Goal: Task Accomplishment & Management: Manage account settings

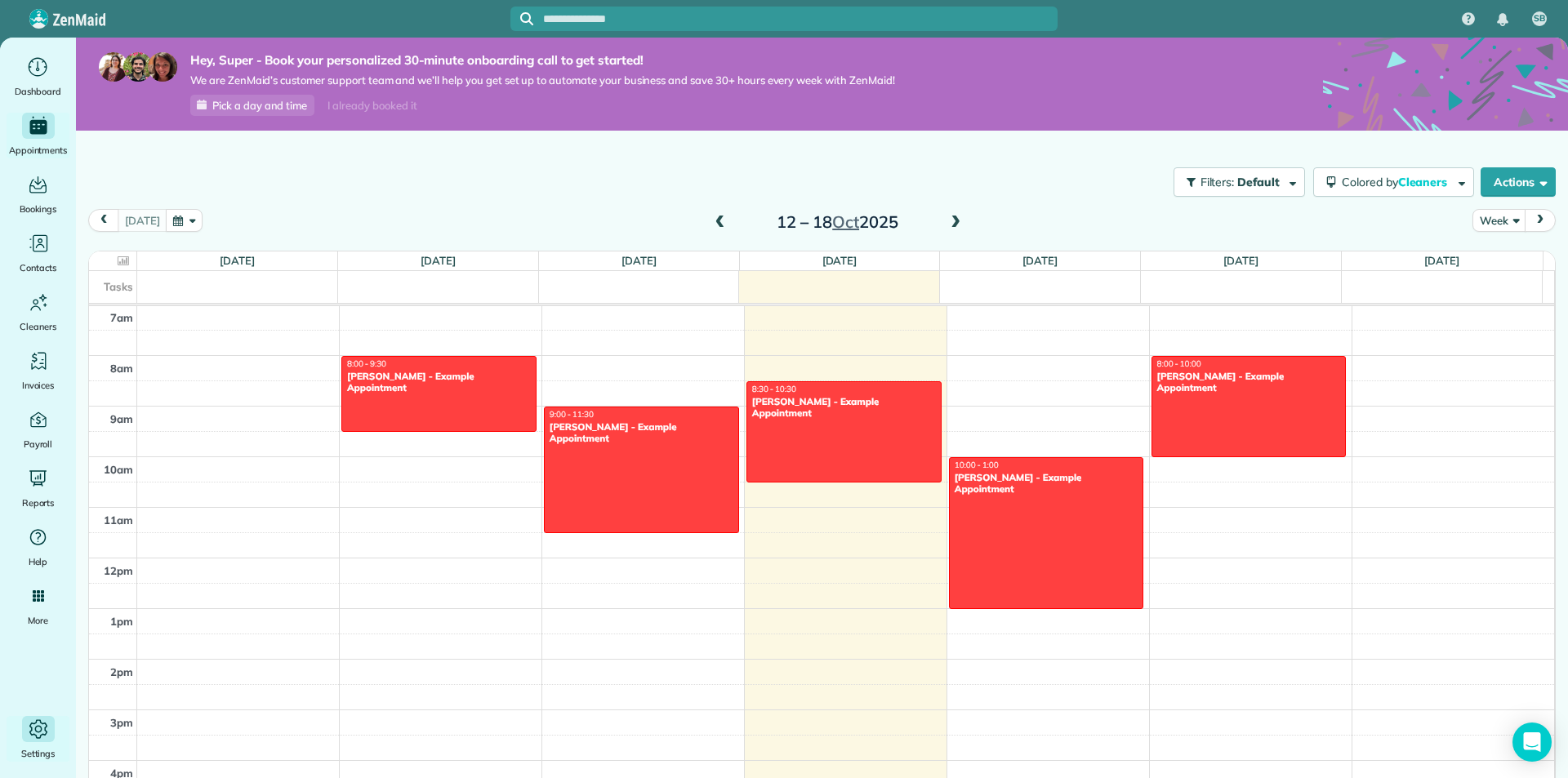
click at [29, 726] on icon "Main" at bounding box center [39, 729] width 24 height 24
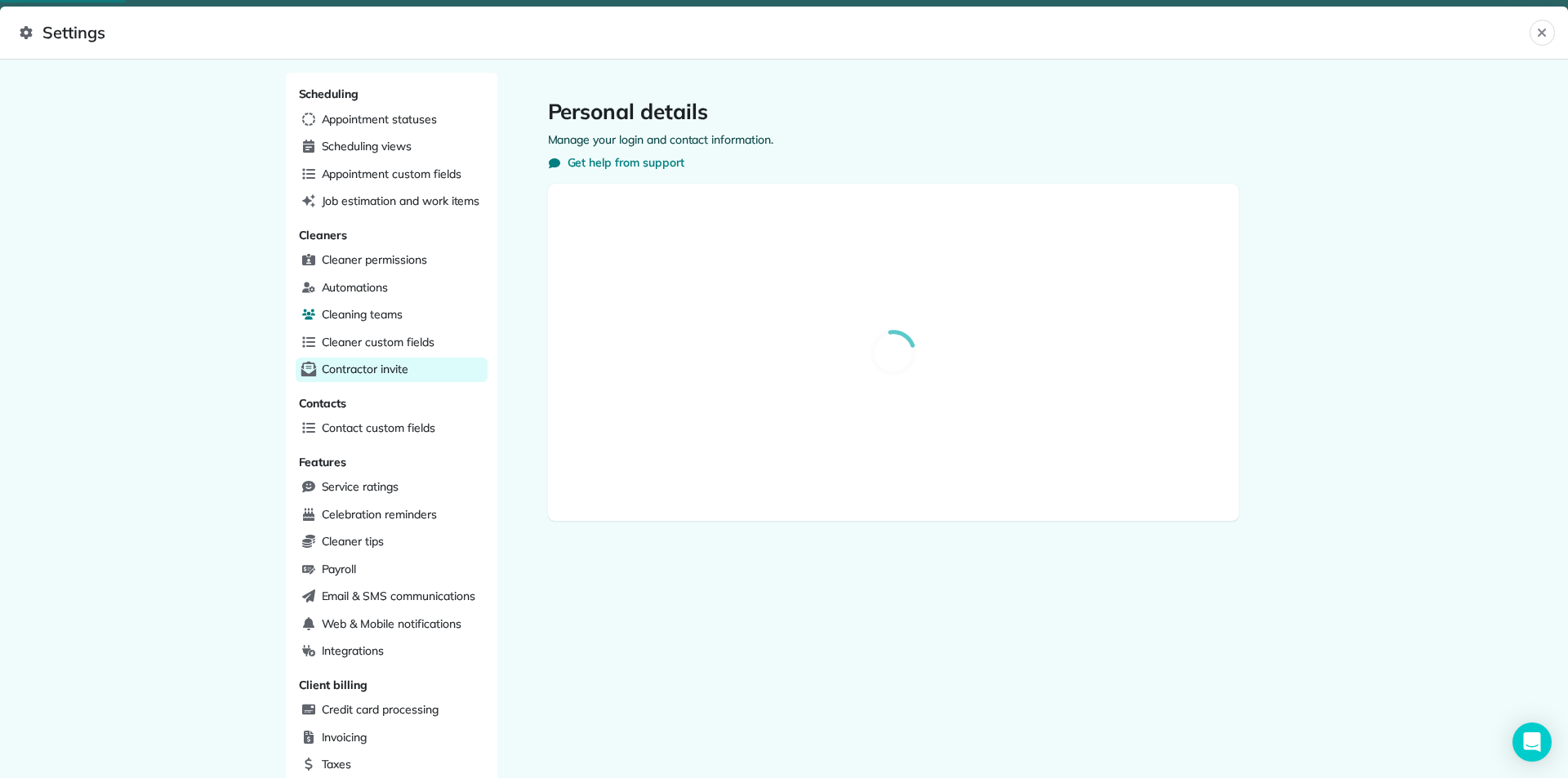
select select "**"
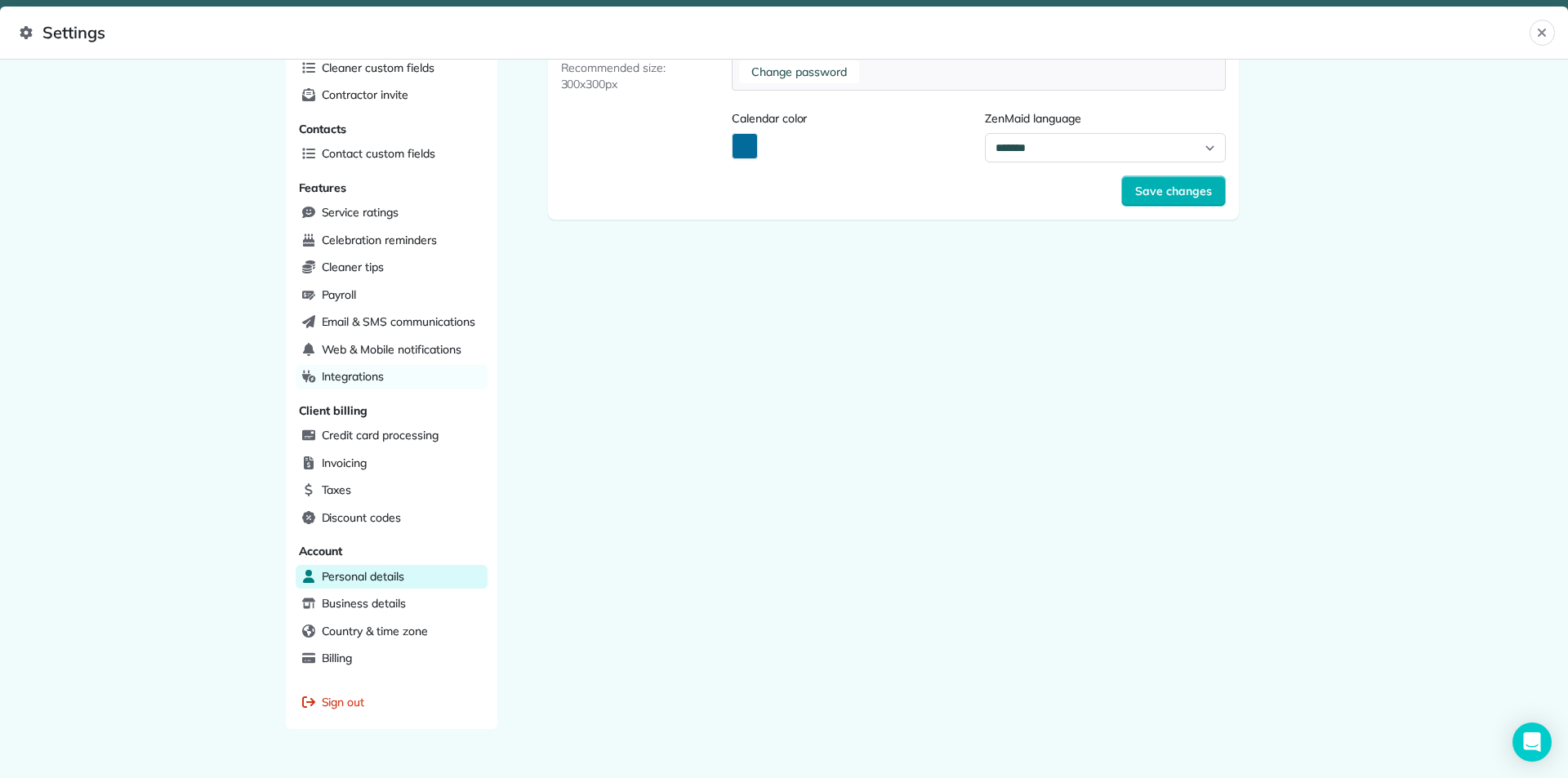
scroll to position [307, 0]
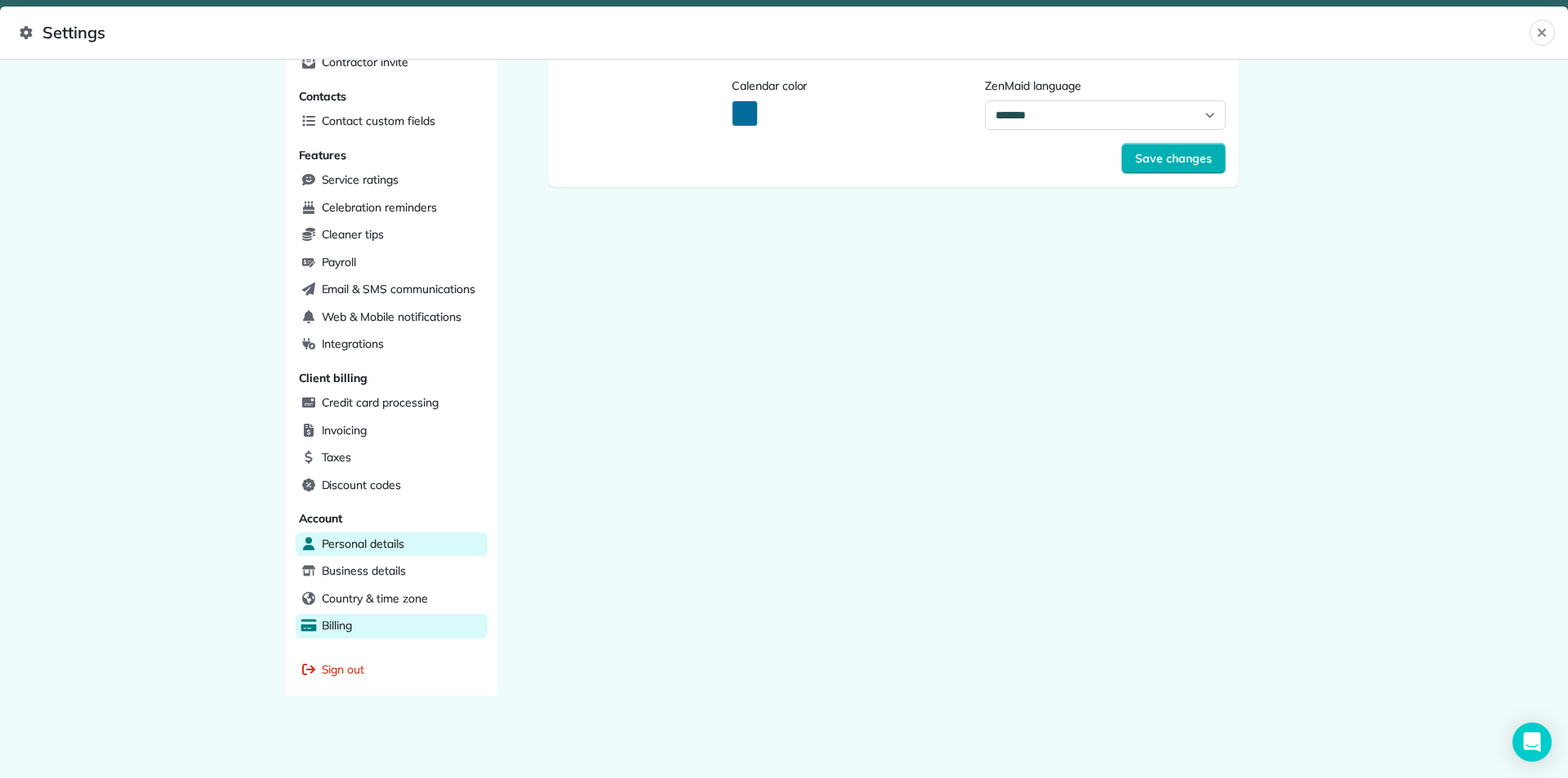
click at [349, 629] on div "Billing" at bounding box center [392, 627] width 192 height 24
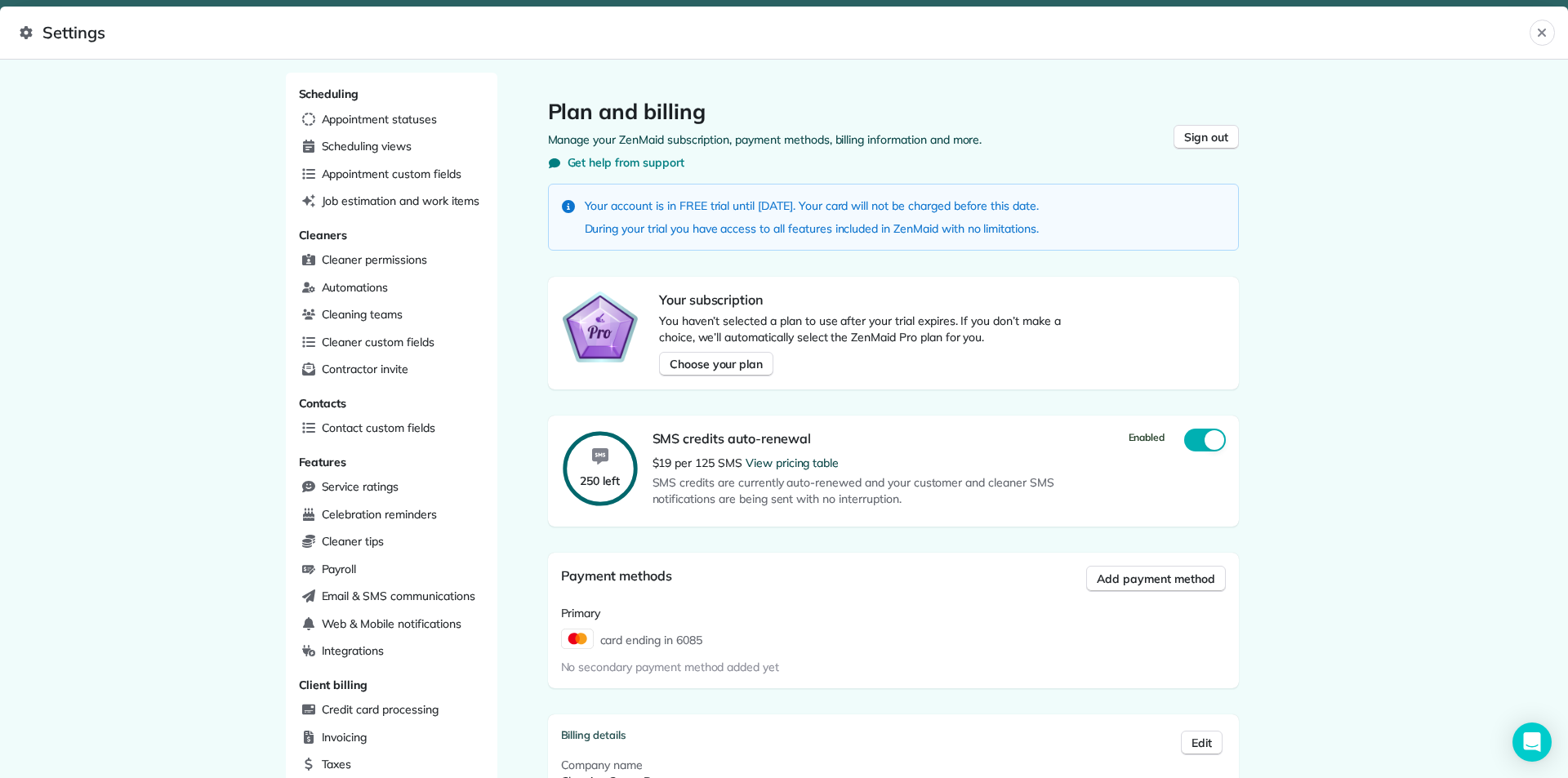
scroll to position [320, 0]
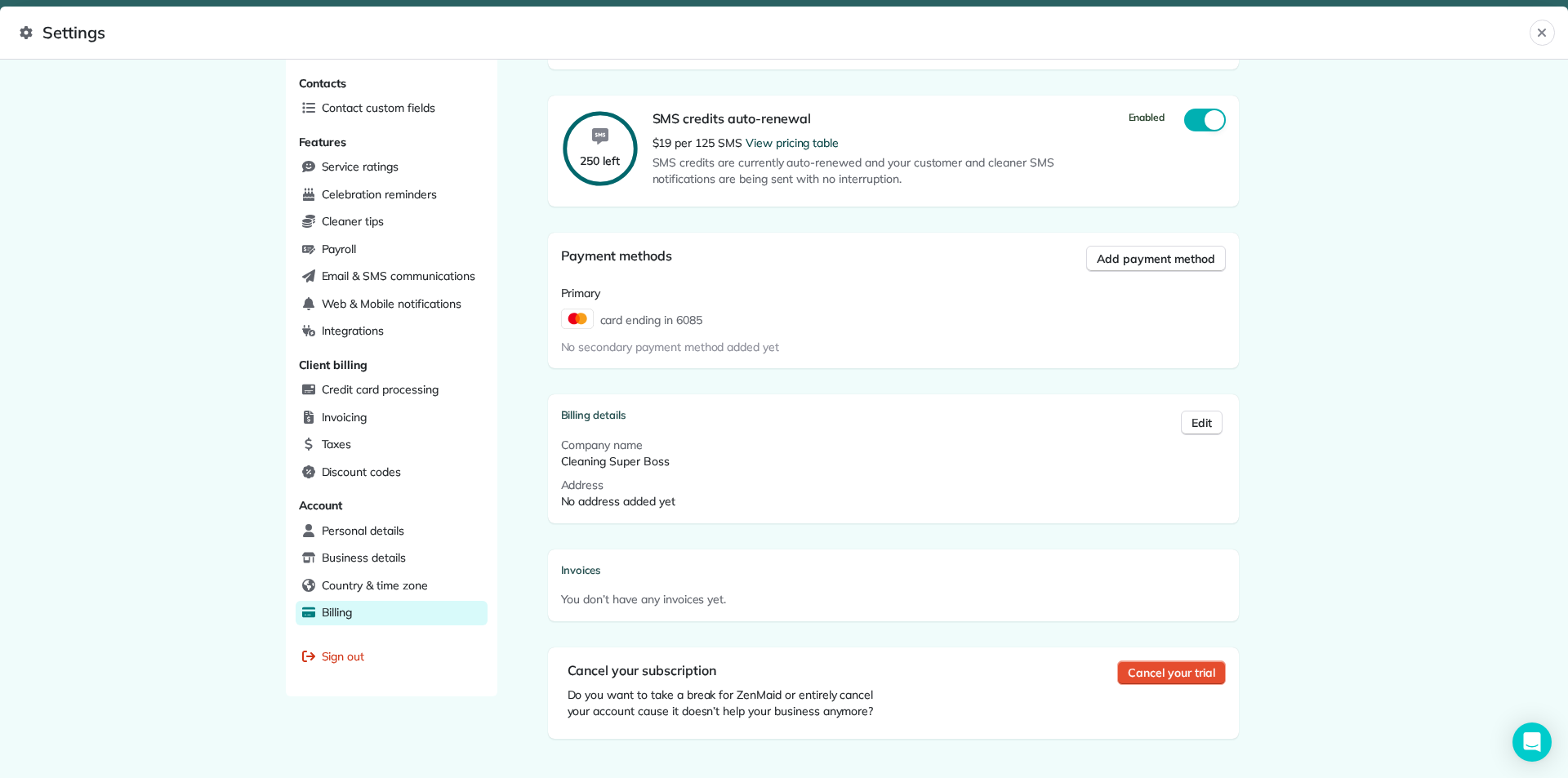
click at [1162, 685] on div "Cancel your trial" at bounding box center [1171, 692] width 108 height 65
click at [1171, 678] on span "Cancel your trial" at bounding box center [1172, 673] width 87 height 16
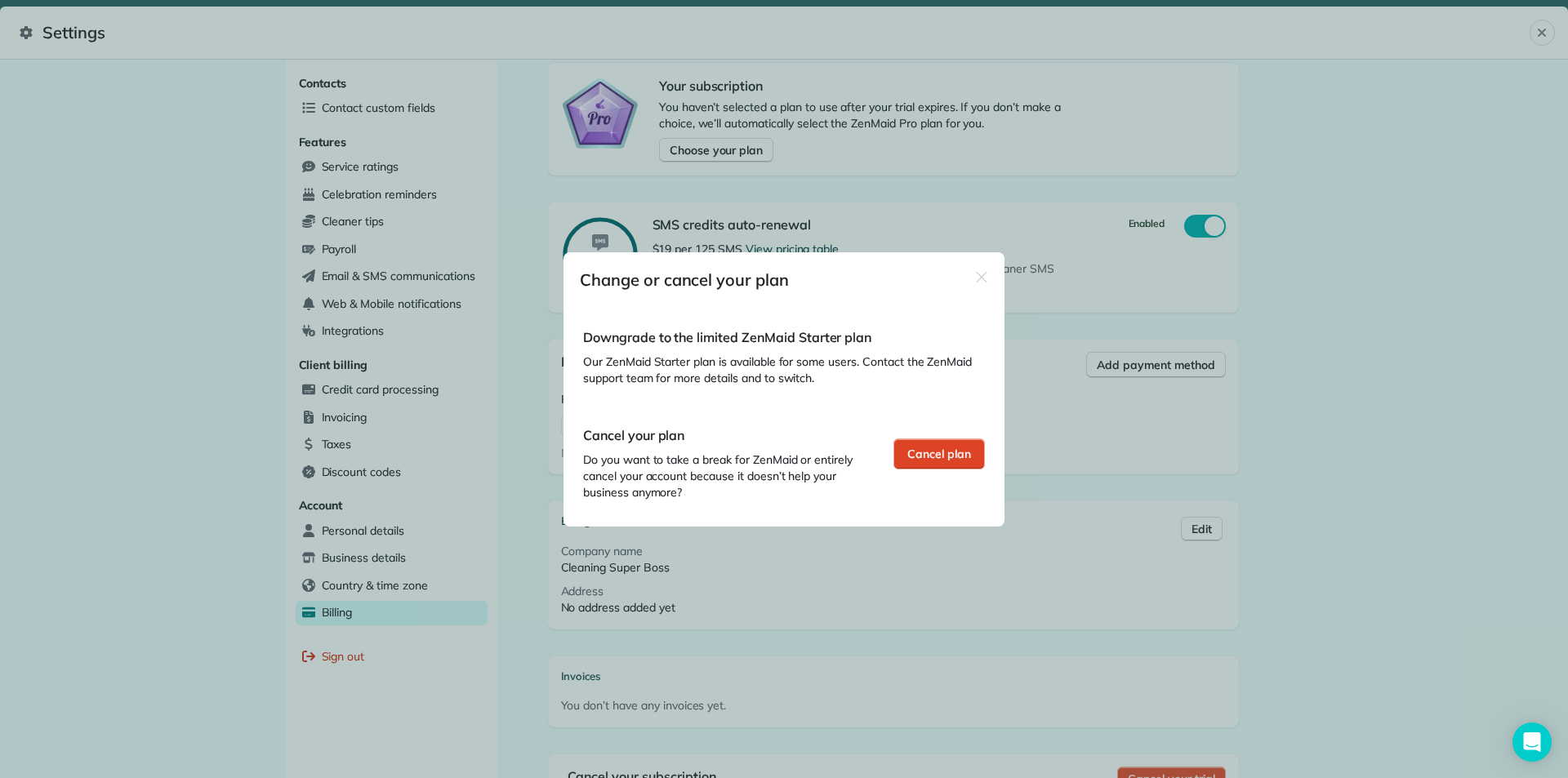
click at [962, 457] on span "Cancel plan" at bounding box center [939, 453] width 64 height 16
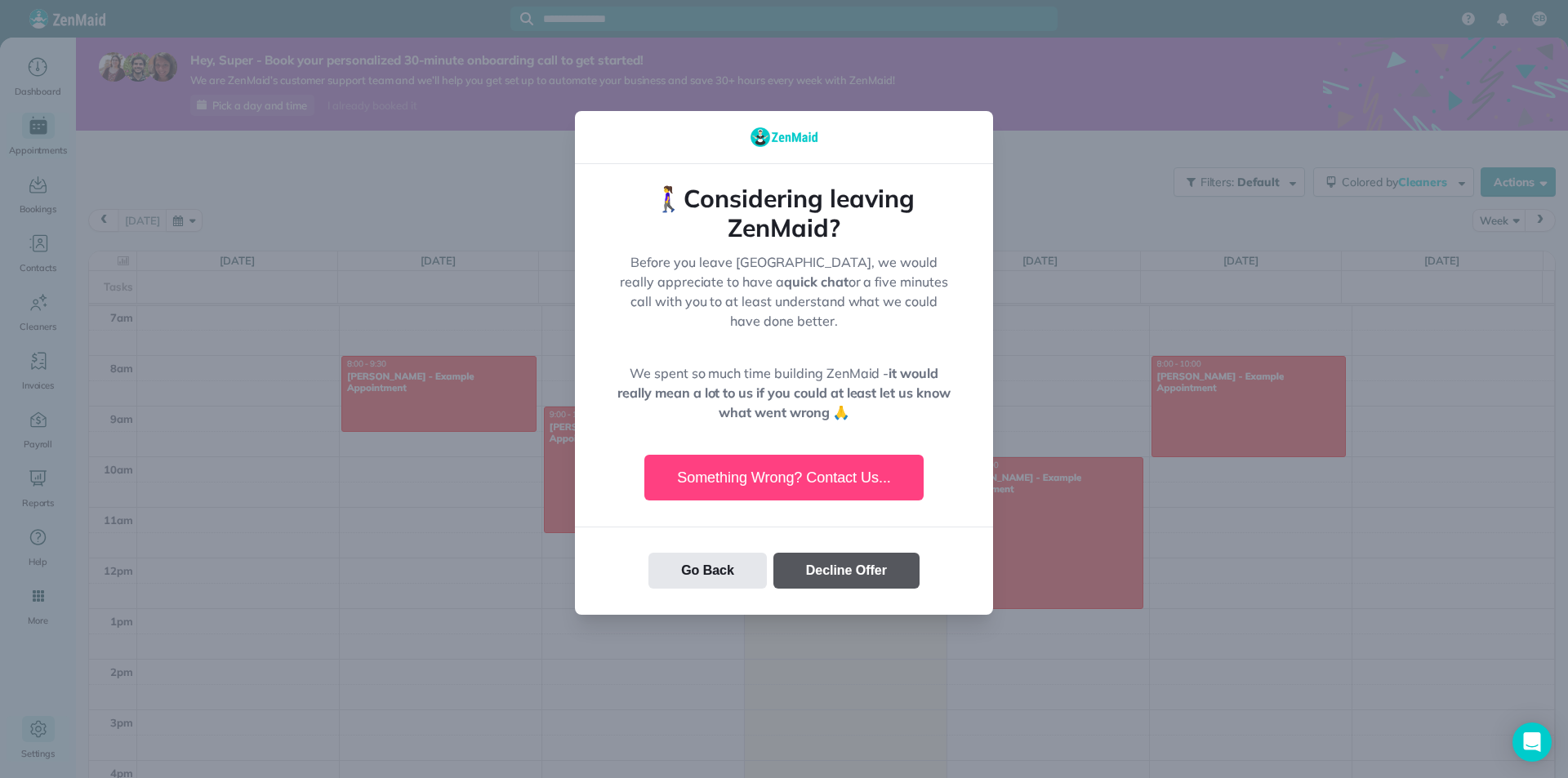
click at [843, 553] on button "Decline Offer" at bounding box center [846, 571] width 146 height 36
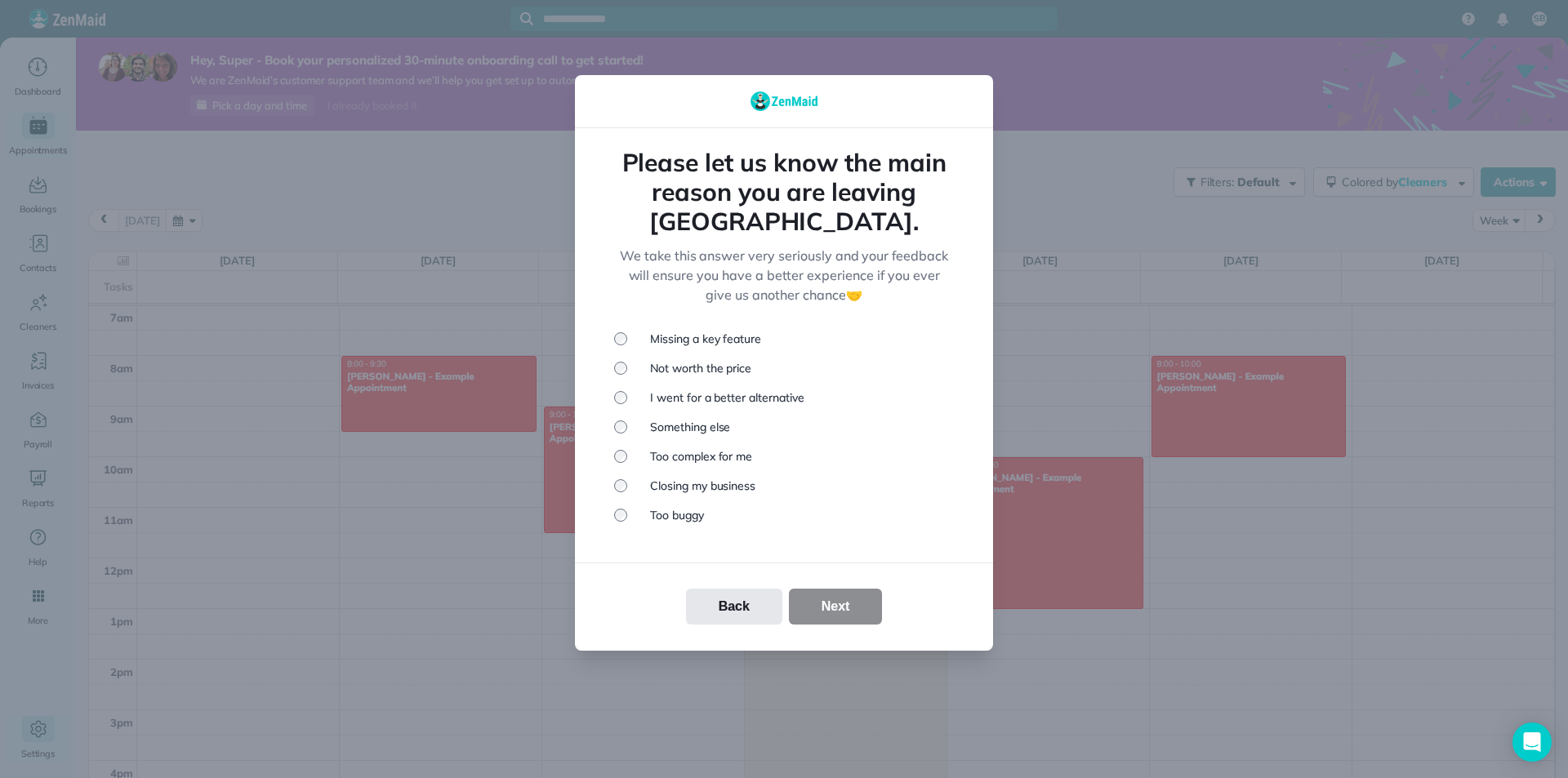
click at [715, 419] on li "Something else" at bounding box center [784, 426] width 340 height 16
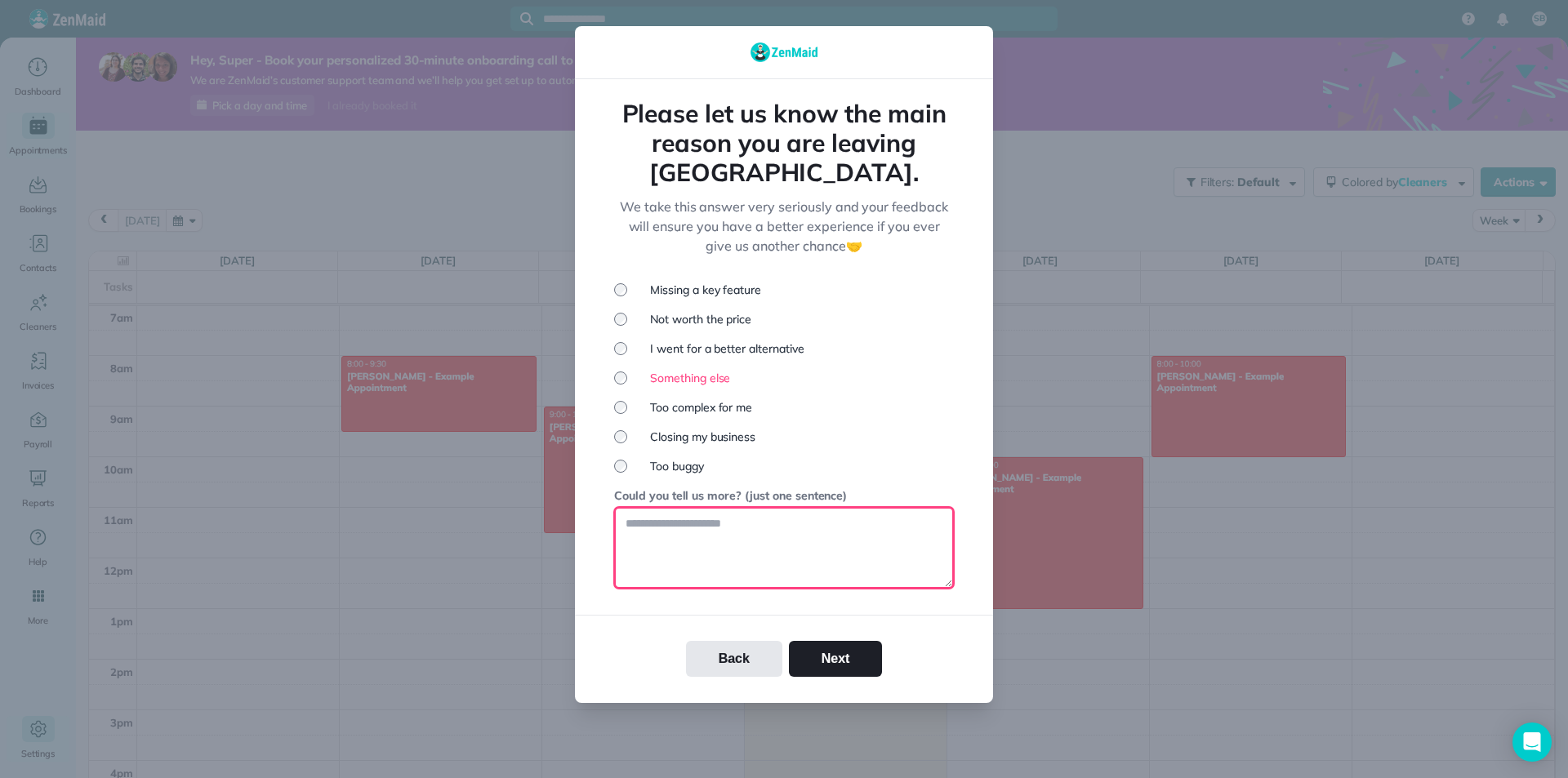
click at [755, 523] on textarea at bounding box center [784, 548] width 340 height 82
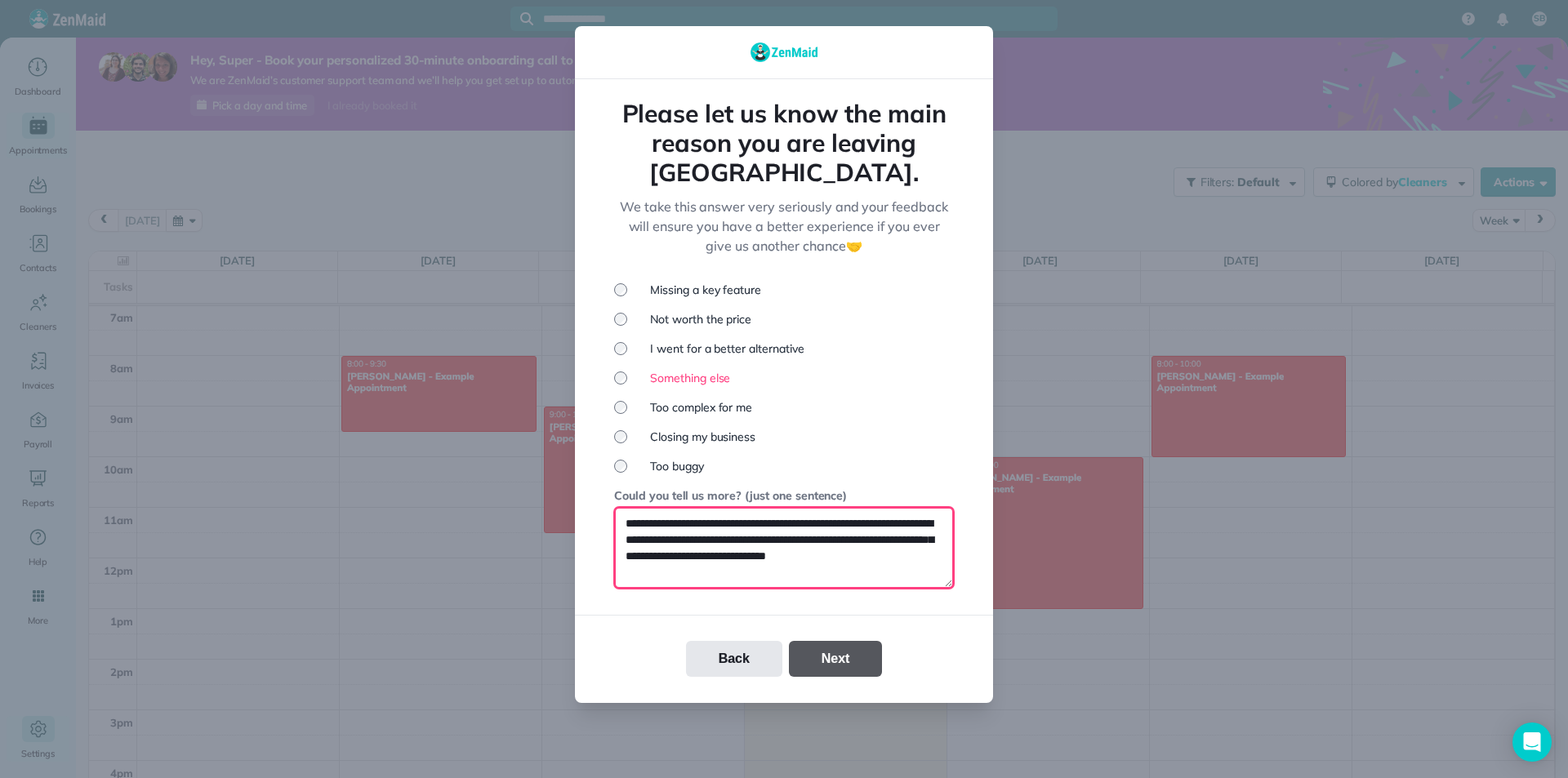
type textarea "**********"
click at [856, 648] on button "Next" at bounding box center [836, 659] width 94 height 36
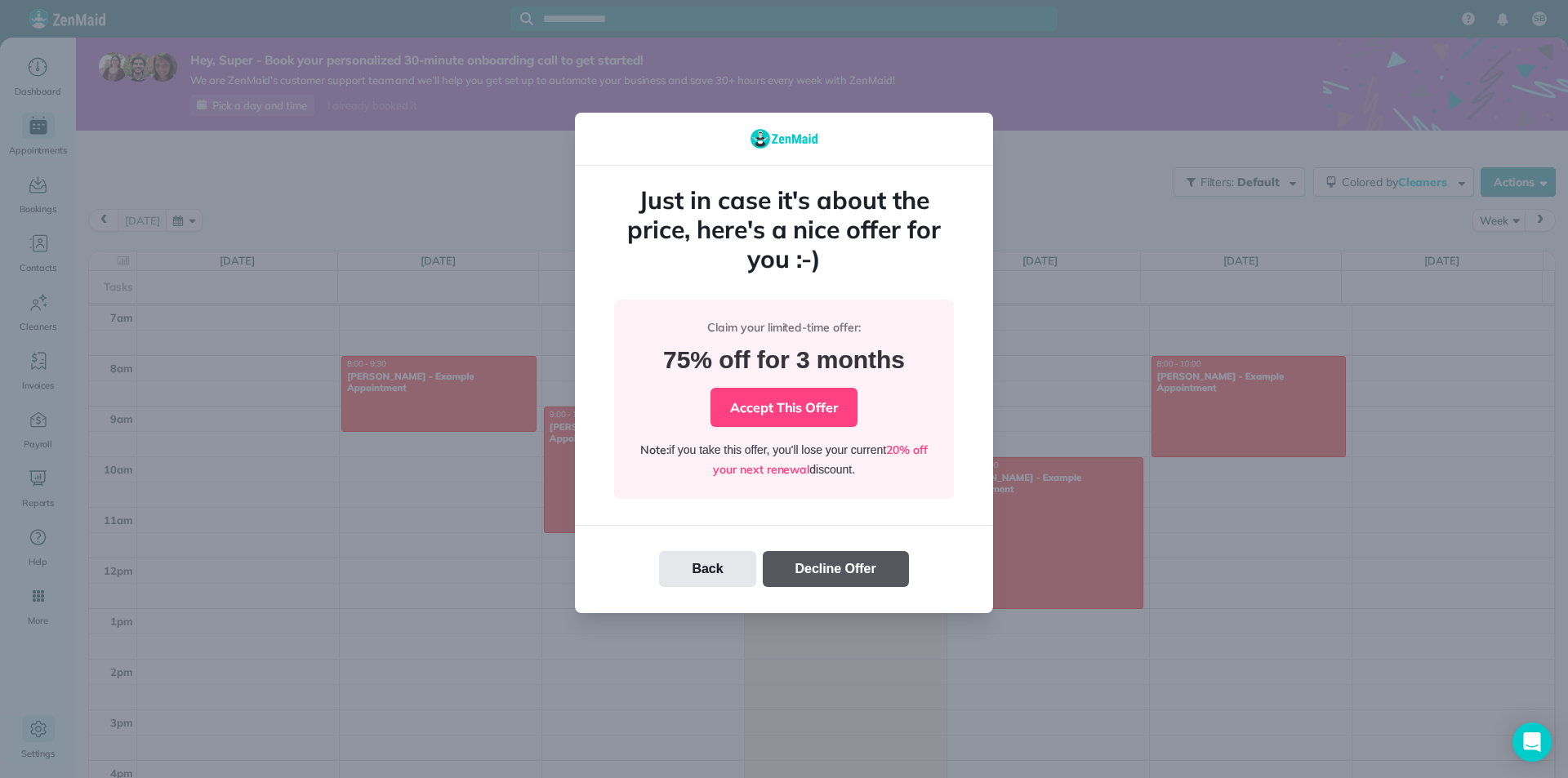
click at [818, 581] on button "Decline Offer" at bounding box center [836, 569] width 146 height 36
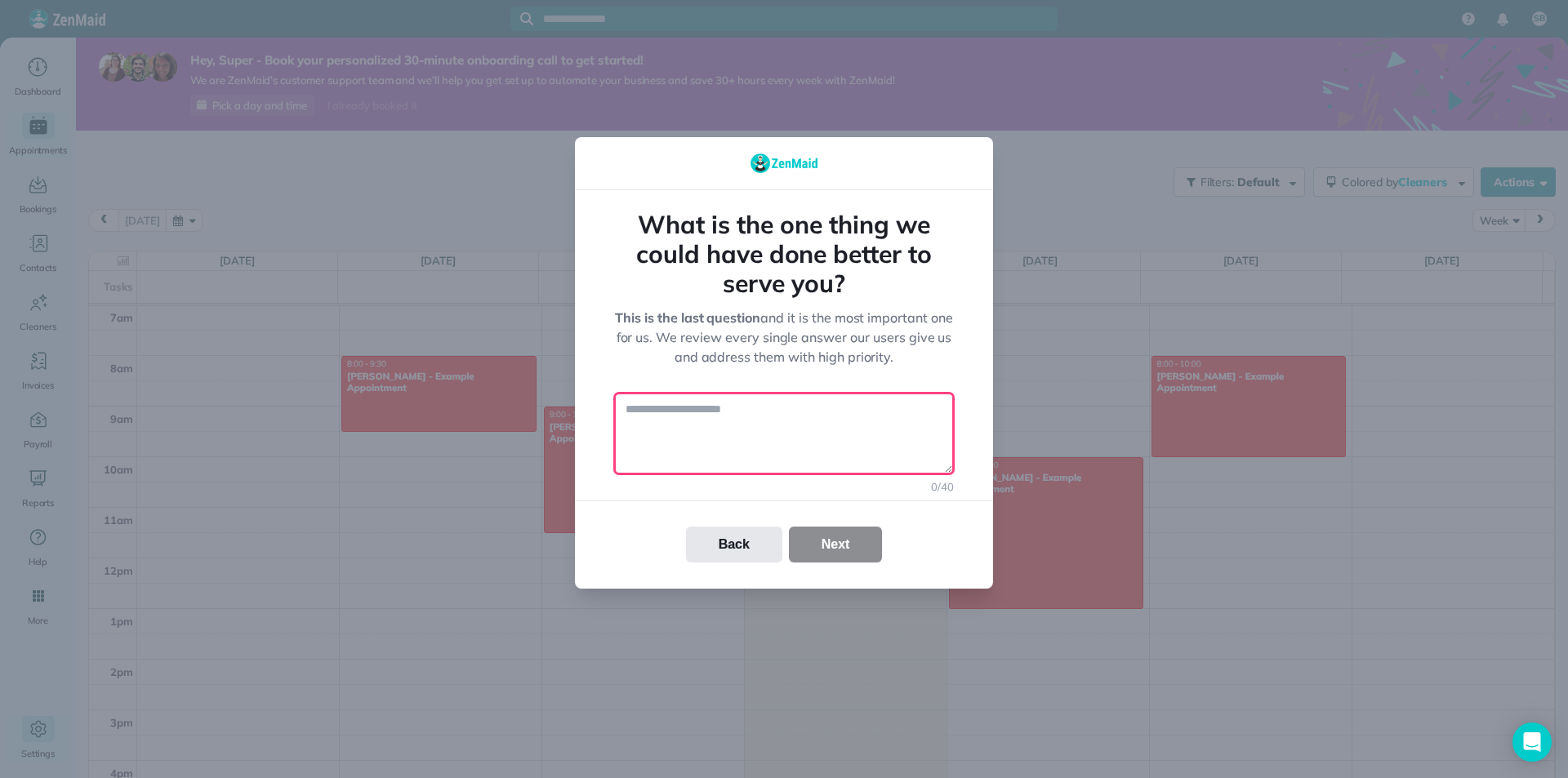
click at [805, 440] on textarea at bounding box center [784, 433] width 340 height 82
click at [844, 552] on div "Back Next" at bounding box center [784, 545] width 418 height 36
click at [836, 437] on textarea "**********" at bounding box center [784, 433] width 340 height 82
type textarea "**********"
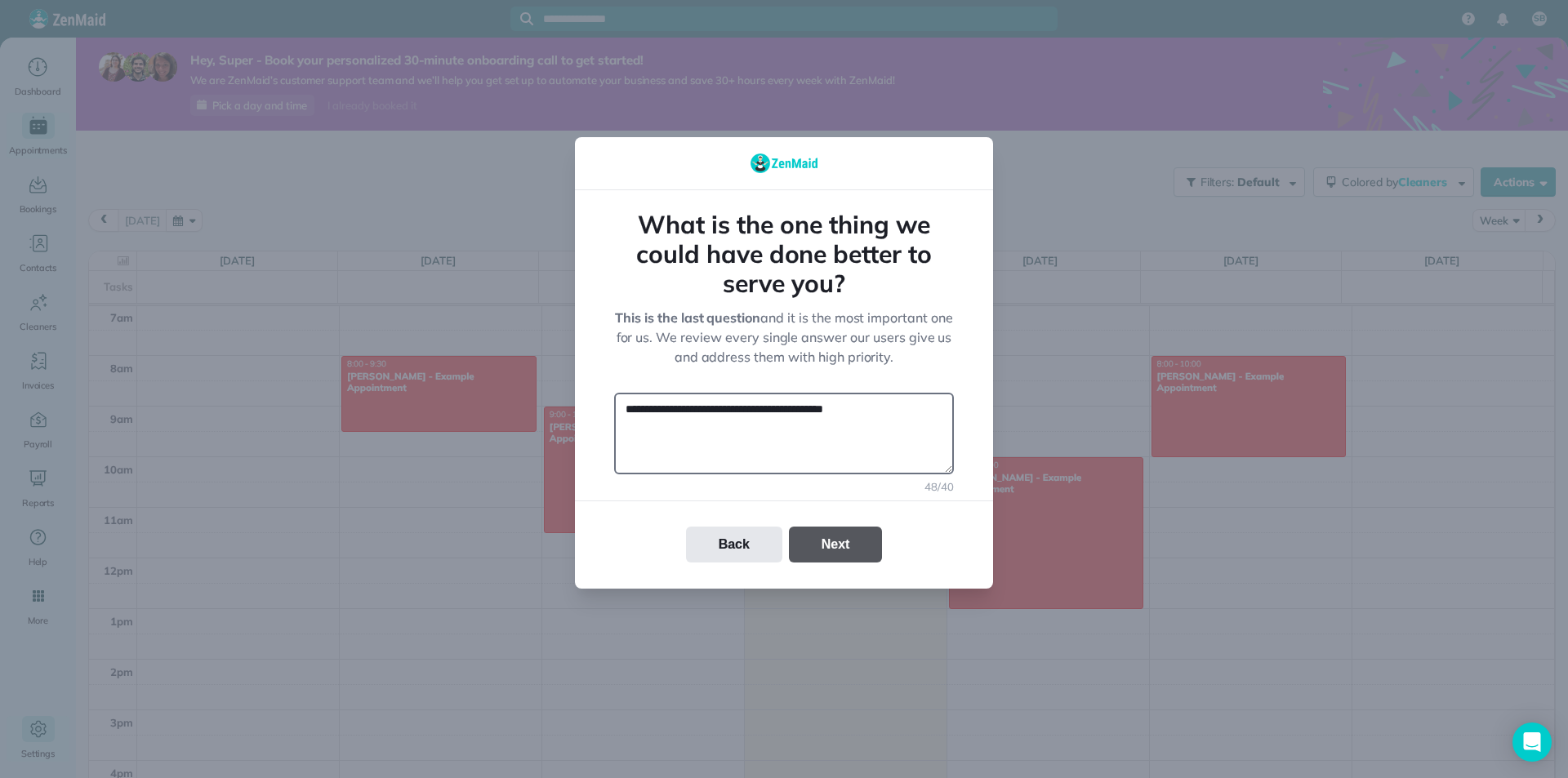
click at [866, 549] on button "Next" at bounding box center [836, 545] width 94 height 36
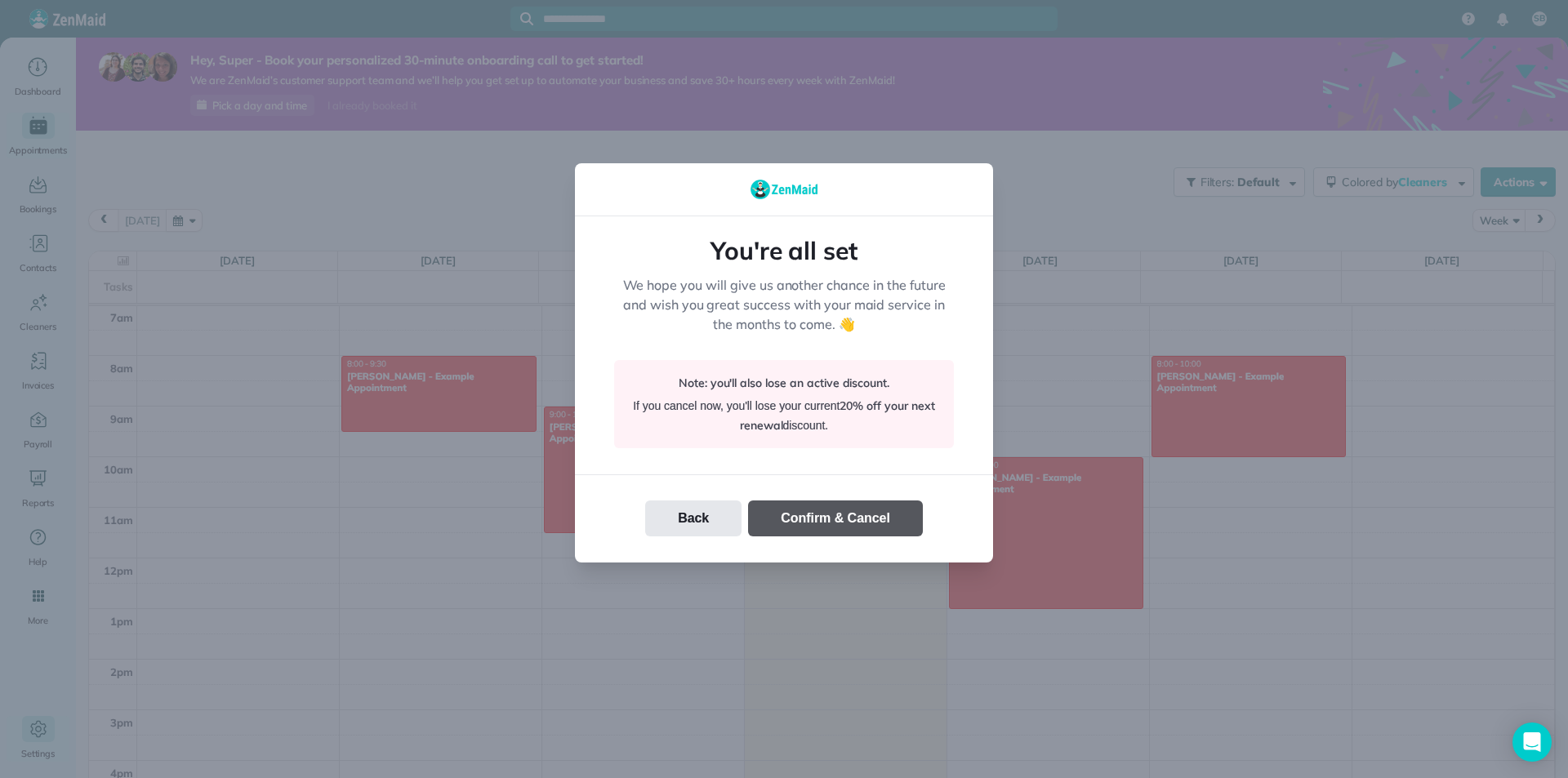
click at [854, 527] on button "Confirm & Cancel" at bounding box center [836, 518] width 175 height 36
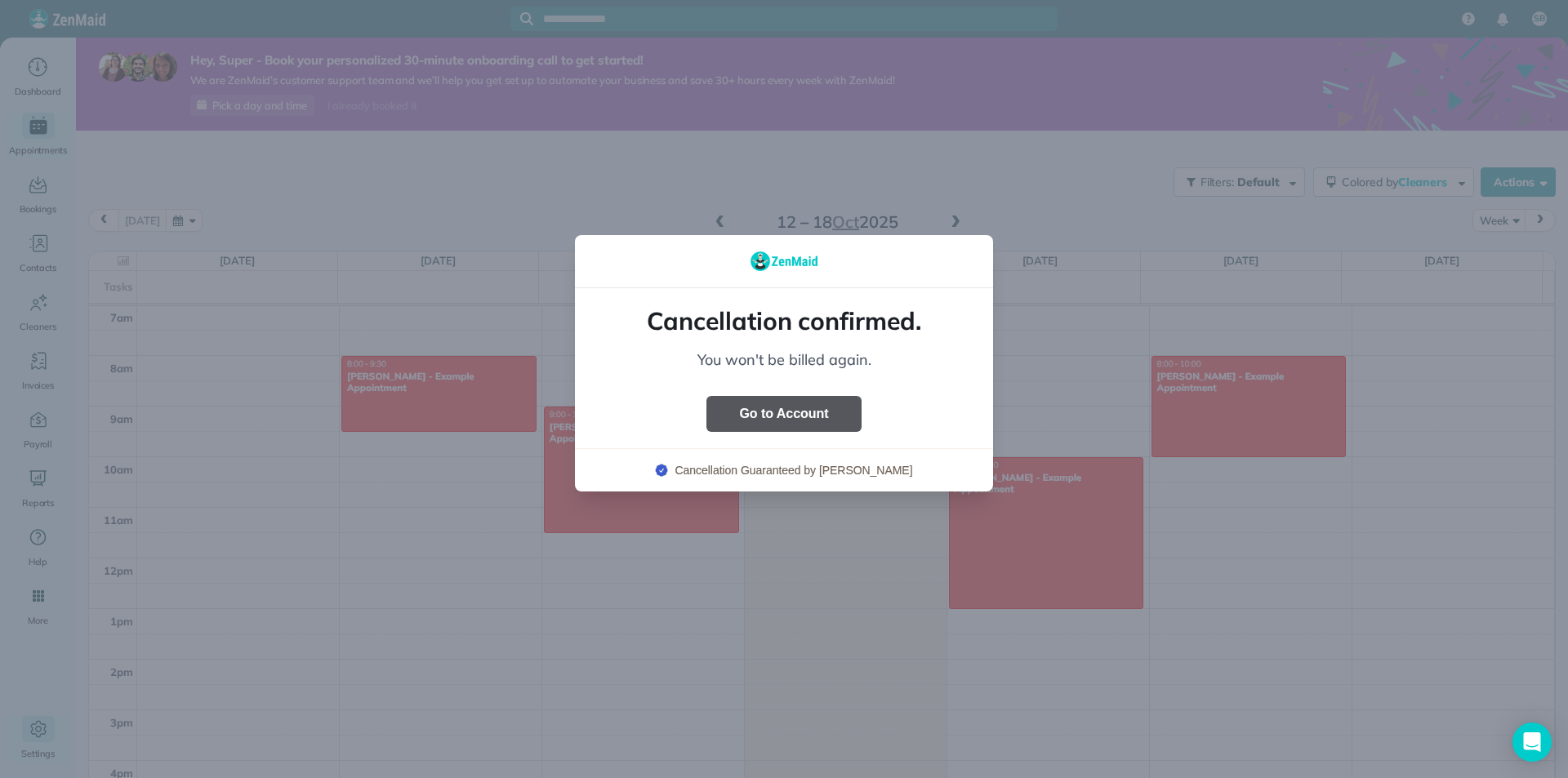
click at [772, 423] on button "Go to Account" at bounding box center [784, 414] width 154 height 36
